Goal: Task Accomplishment & Management: Complete application form

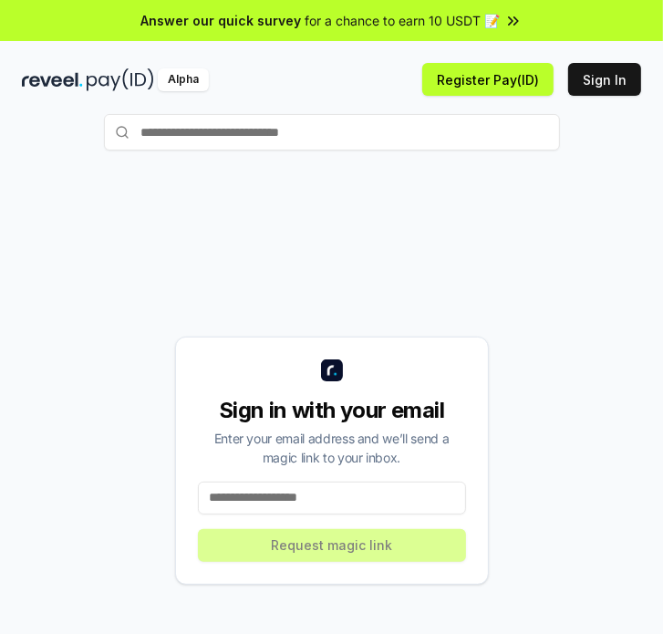
click at [98, 246] on div "Sign in with your email Enter your email address and we’ll send a magic link to…" at bounding box center [331, 460] width 619 height 546
drag, startPoint x: 185, startPoint y: 199, endPoint x: 200, endPoint y: 271, distance: 73.5
click at [185, 199] on div "Sign in with your email Enter your email address and we’ll send a magic link to…" at bounding box center [331, 460] width 619 height 546
click at [243, 502] on input at bounding box center [332, 497] width 268 height 33
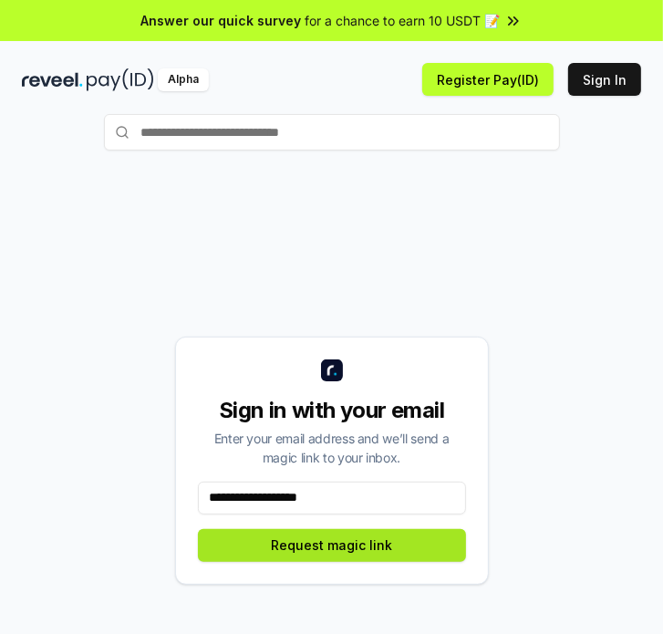
type input "**********"
click at [283, 542] on button "Request magic link" at bounding box center [332, 545] width 268 height 33
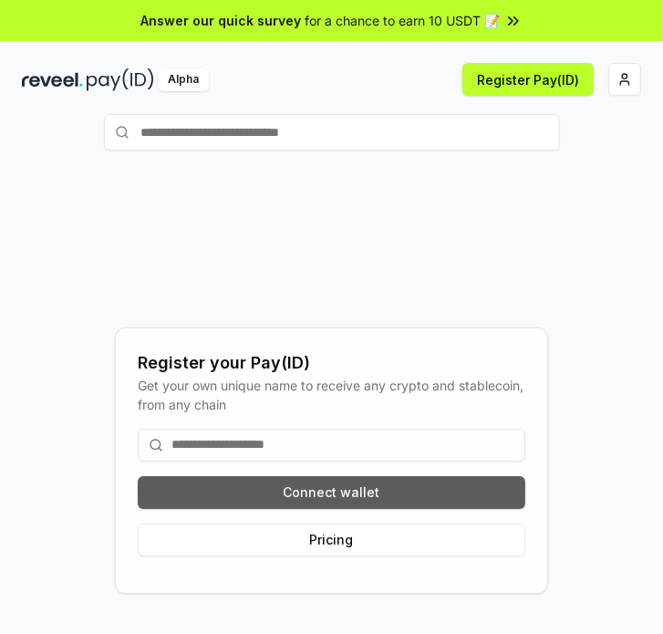
click at [166, 490] on button "Connect wallet" at bounding box center [332, 492] width 388 height 33
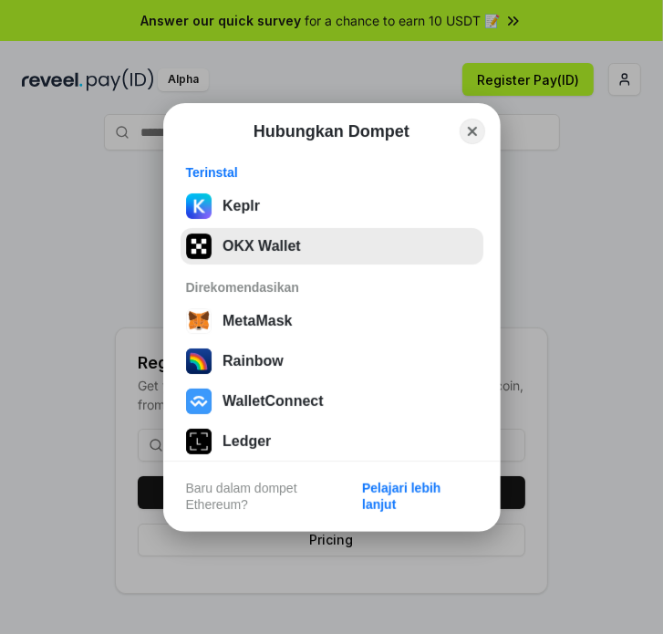
click at [303, 247] on button "OKX Wallet" at bounding box center [332, 246] width 303 height 36
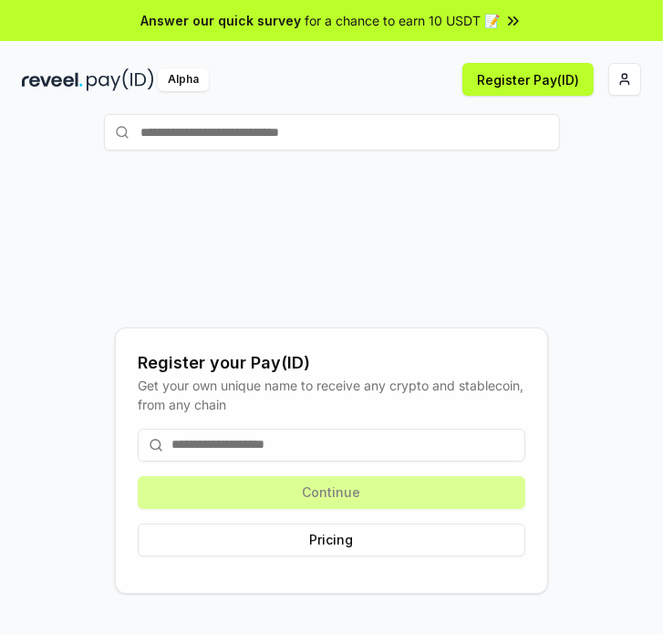
scroll to position [91, 0]
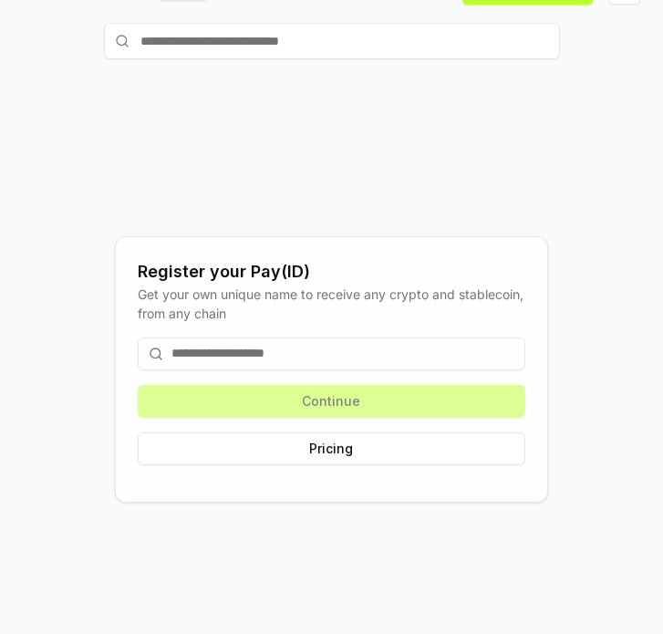
click at [221, 345] on input at bounding box center [332, 353] width 388 height 33
drag, startPoint x: 95, startPoint y: 154, endPoint x: 150, endPoint y: 223, distance: 88.3
click at [95, 154] on div "Register your Pay(ID) Get your own unique name to receive any crypto and stable…" at bounding box center [331, 369] width 619 height 546
click at [192, 347] on input at bounding box center [332, 353] width 388 height 33
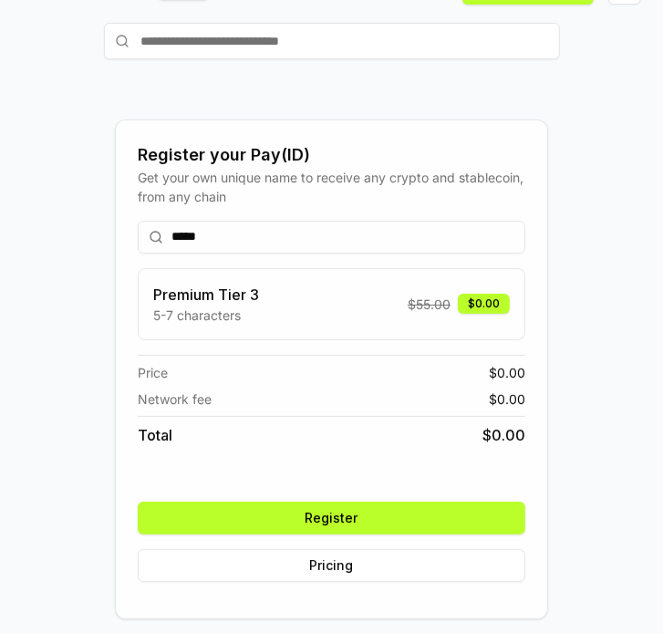
type input "*****"
click at [299, 526] on button "Register" at bounding box center [332, 518] width 388 height 33
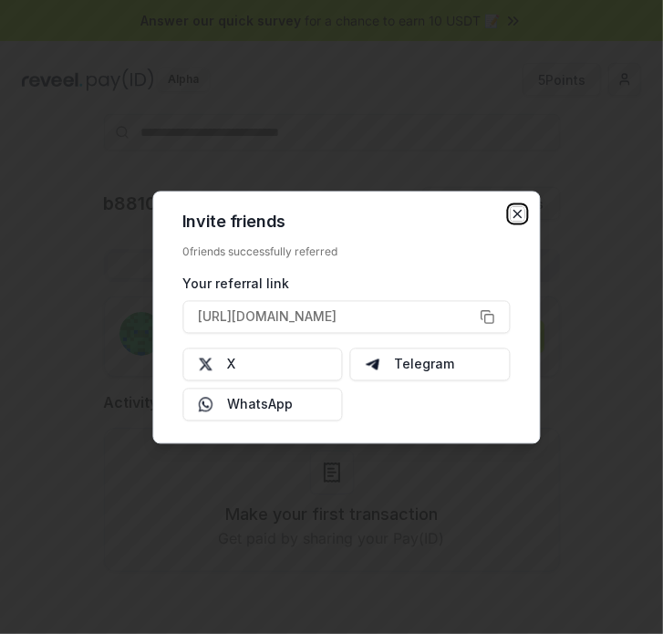
click at [515, 211] on icon "button" at bounding box center [517, 213] width 15 height 15
click at [605, 223] on div "b8810(ID) Invite friends Invite Profile Routes Settings b8810 (ID) b88103467@gm…" at bounding box center [331, 394] width 619 height 414
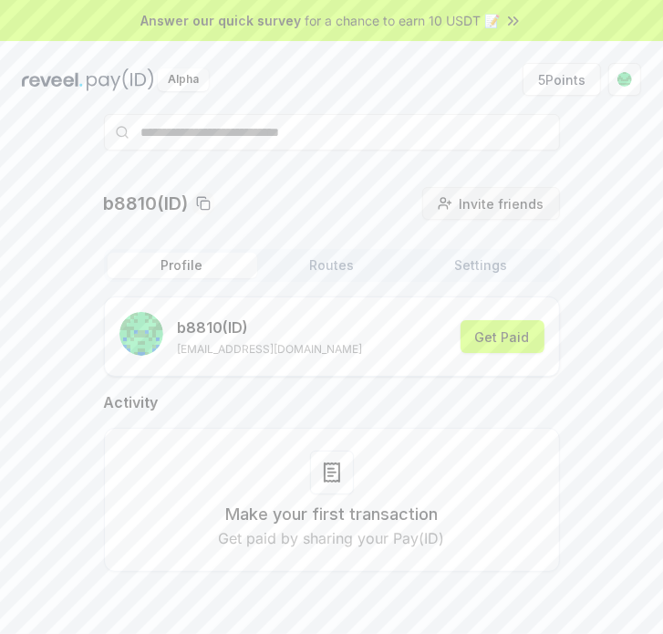
click at [471, 206] on span "Invite friends" at bounding box center [502, 203] width 85 height 19
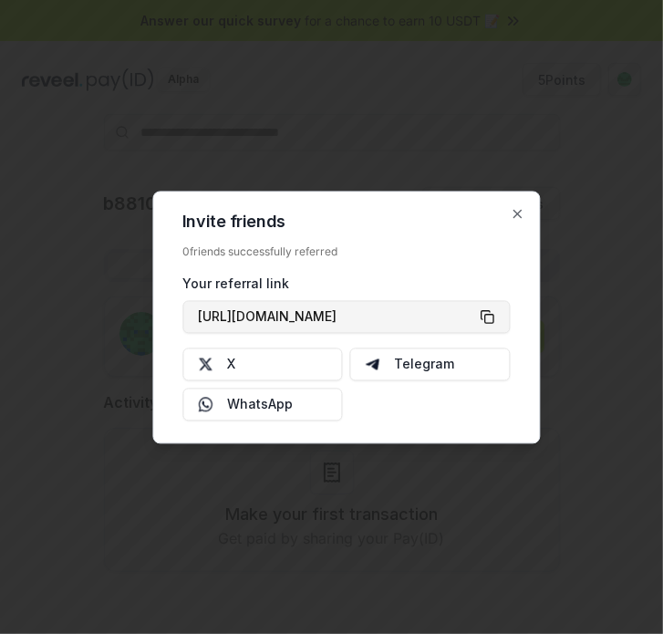
drag, startPoint x: 492, startPoint y: 311, endPoint x: 481, endPoint y: 322, distance: 14.8
click at [491, 311] on button "https://reveel.id/refer/b8810" at bounding box center [345, 316] width 327 height 33
